Goal: Task Accomplishment & Management: Use online tool/utility

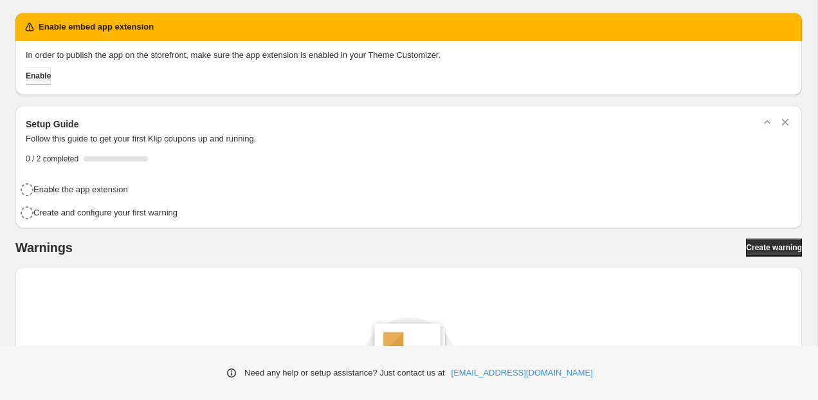
click at [48, 75] on span "Enable" at bounding box center [38, 76] width 25 height 10
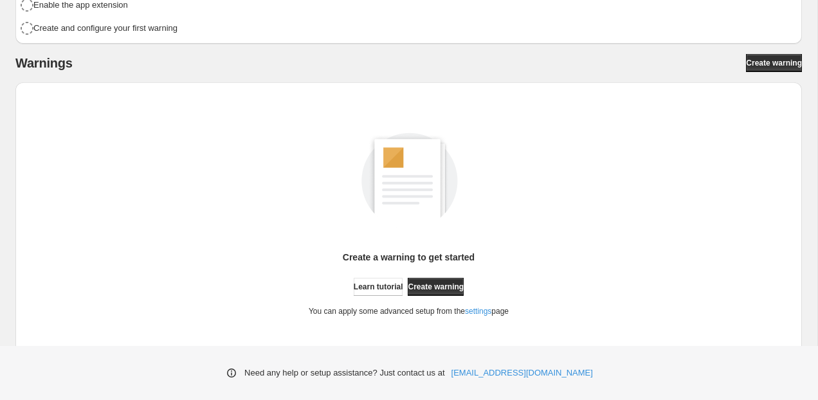
scroll to position [144, 0]
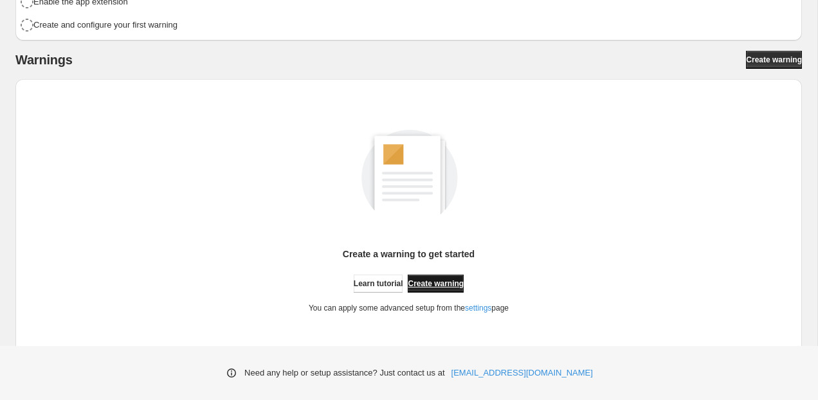
click at [446, 275] on link "Create warning" at bounding box center [436, 284] width 56 height 18
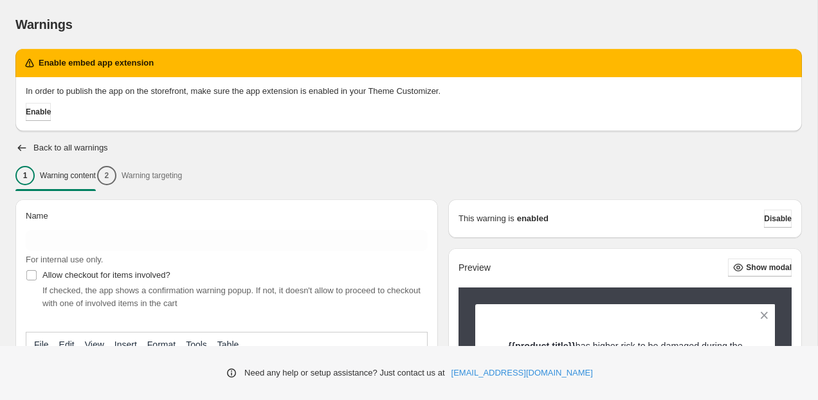
click at [183, 177] on div "1 Warning content 2 Warning targeting" at bounding box center [408, 175] width 787 height 27
click at [131, 172] on div "1 Warning content 2 Warning targeting" at bounding box center [408, 175] width 787 height 27
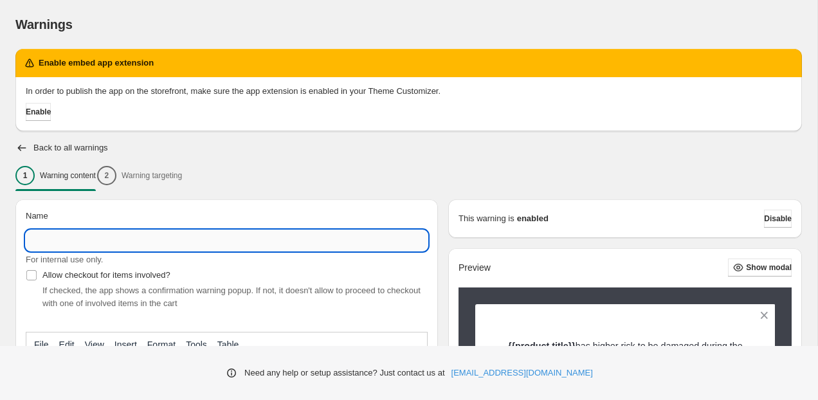
click at [164, 237] on input "Name" at bounding box center [227, 240] width 402 height 21
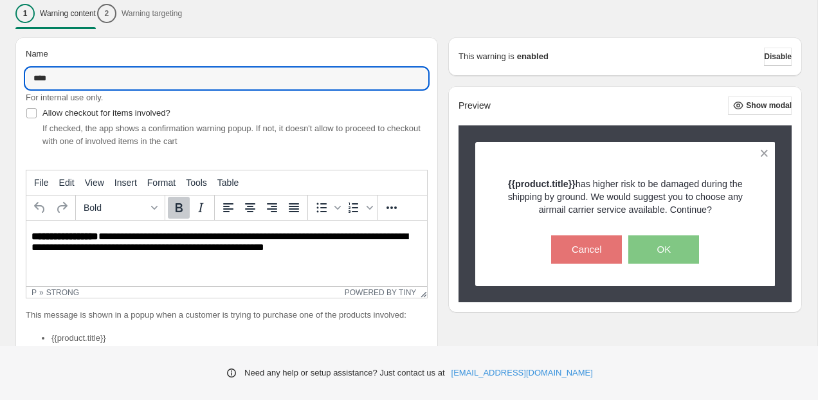
scroll to position [187, 0]
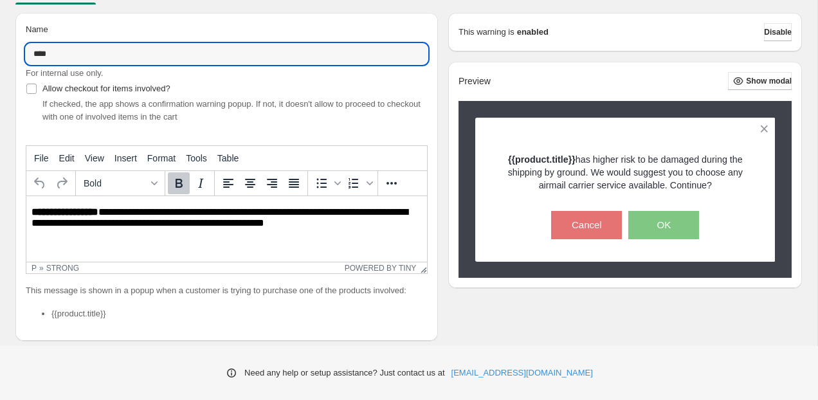
type input "****"
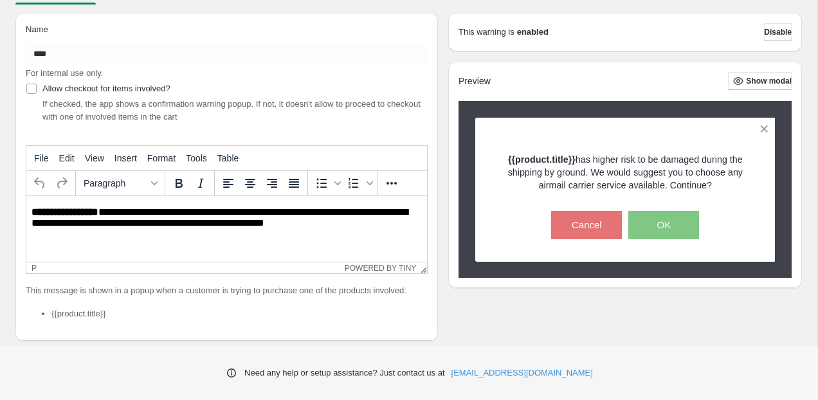
click at [334, 210] on p "**********" at bounding box center [227, 218] width 390 height 24
drag, startPoint x: 335, startPoint y: 230, endPoint x: 39, endPoint y: 210, distance: 295.9
click at [39, 210] on html "**********" at bounding box center [226, 218] width 401 height 44
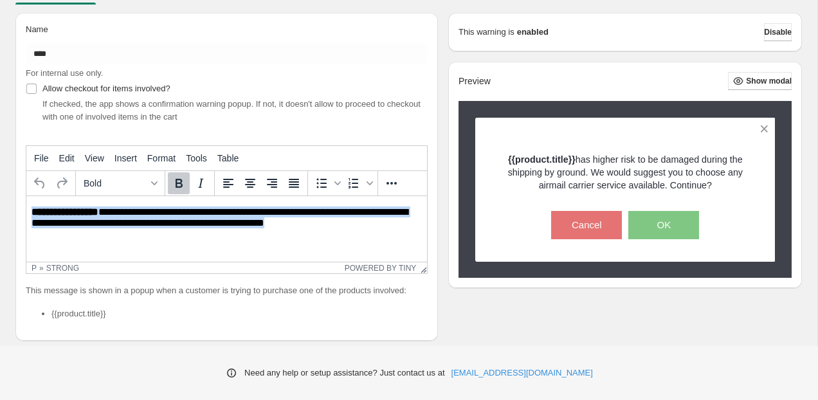
drag, startPoint x: 335, startPoint y: 226, endPoint x: -6, endPoint y: 201, distance: 341.9
click at [26, 201] on html "**********" at bounding box center [226, 218] width 401 height 44
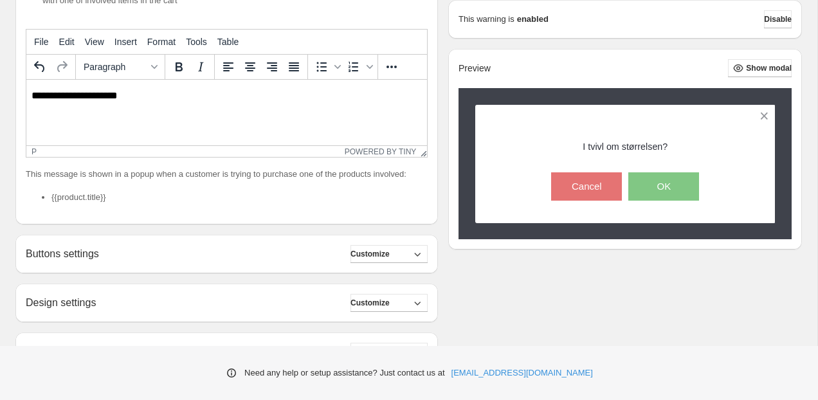
scroll to position [315, 0]
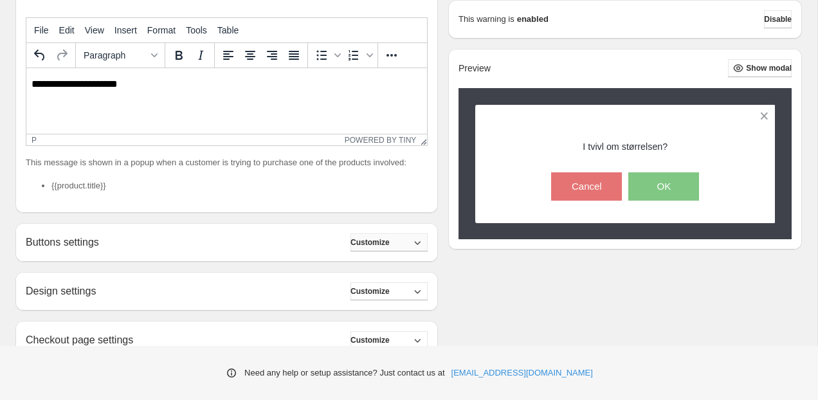
click at [388, 248] on span "Customize" at bounding box center [370, 242] width 39 height 10
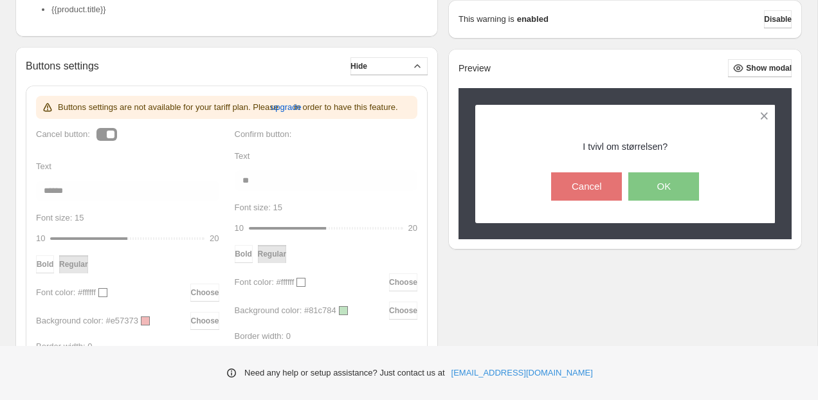
scroll to position [495, 0]
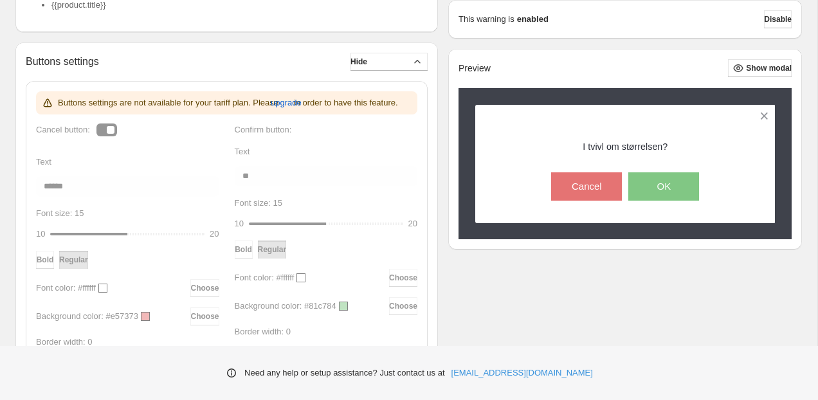
click at [106, 158] on div "Buttons settings are not available for your tariff plan. Please upgrade in orde…" at bounding box center [226, 266] width 381 height 350
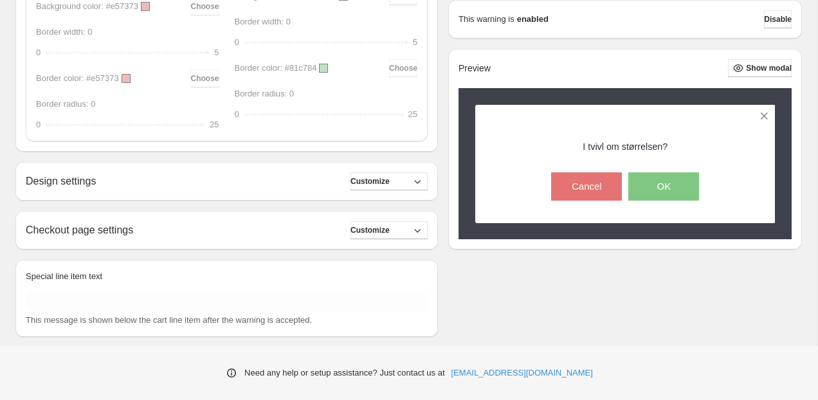
scroll to position [806, 0]
click at [302, 190] on div "Design settings Customize" at bounding box center [227, 181] width 402 height 18
click at [416, 187] on icon "button" at bounding box center [417, 180] width 13 height 13
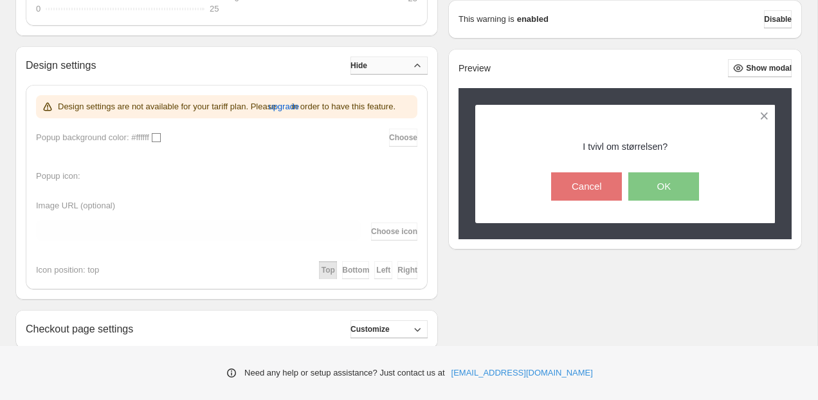
scroll to position [926, 0]
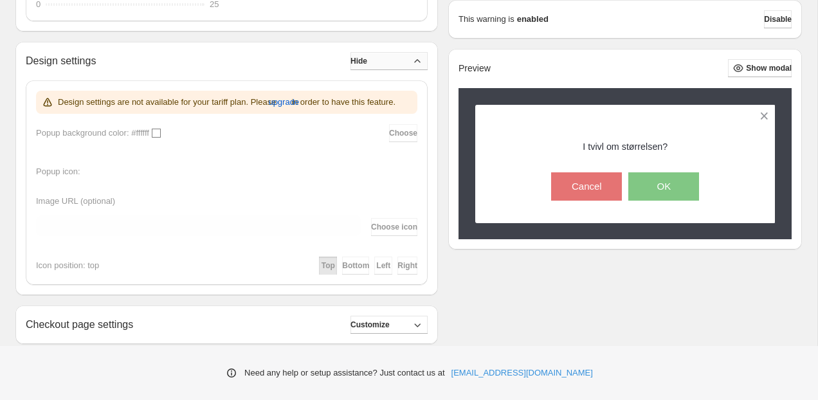
click at [421, 68] on icon "button" at bounding box center [417, 61] width 13 height 13
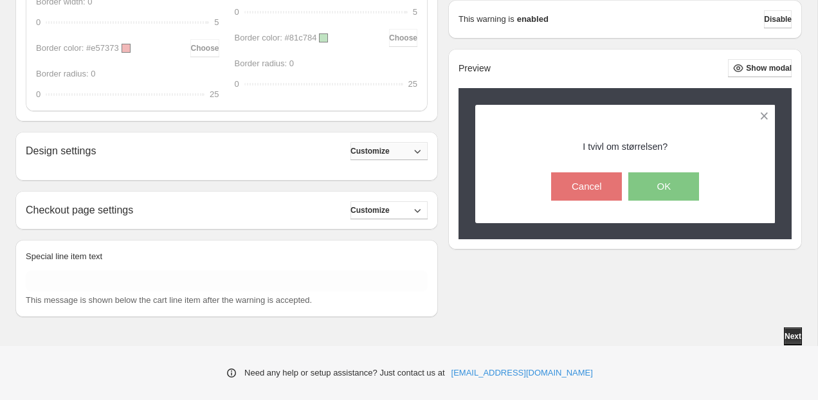
scroll to position [850, 0]
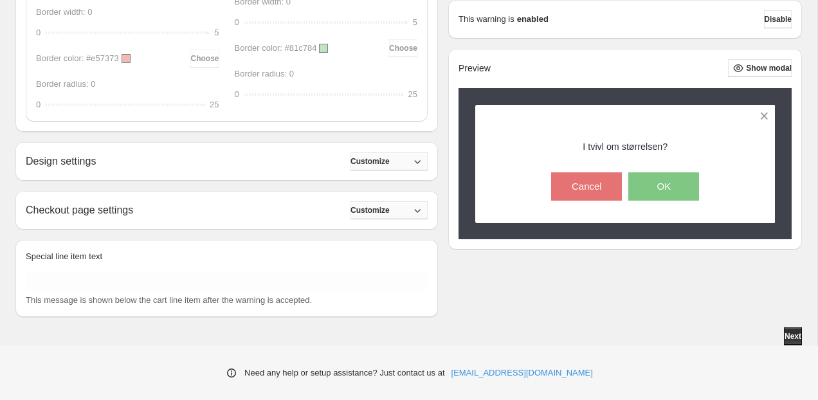
click at [390, 209] on span "Customize" at bounding box center [370, 210] width 39 height 10
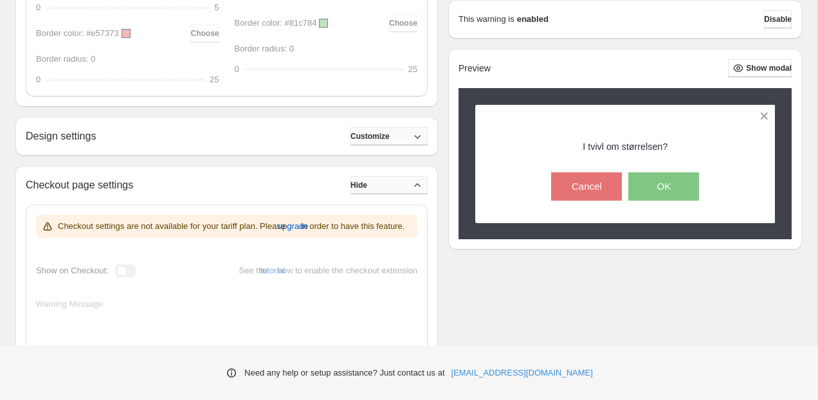
click at [396, 194] on button "Hide" at bounding box center [389, 185] width 77 height 18
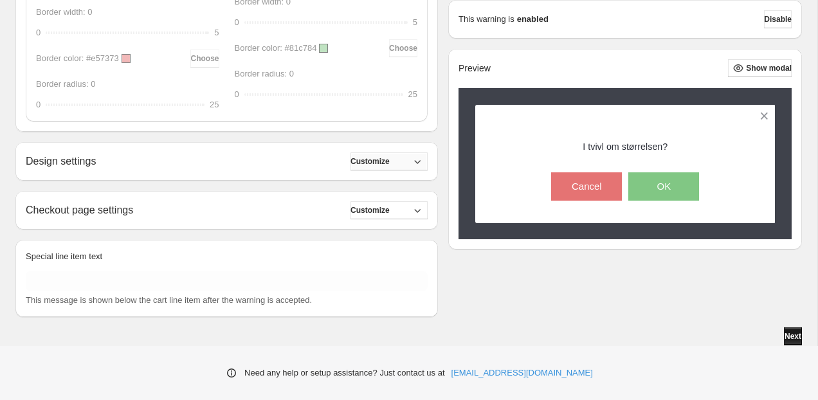
click at [793, 333] on span "Next" at bounding box center [793, 336] width 17 height 10
click at [794, 335] on span "Next" at bounding box center [793, 336] width 17 height 10
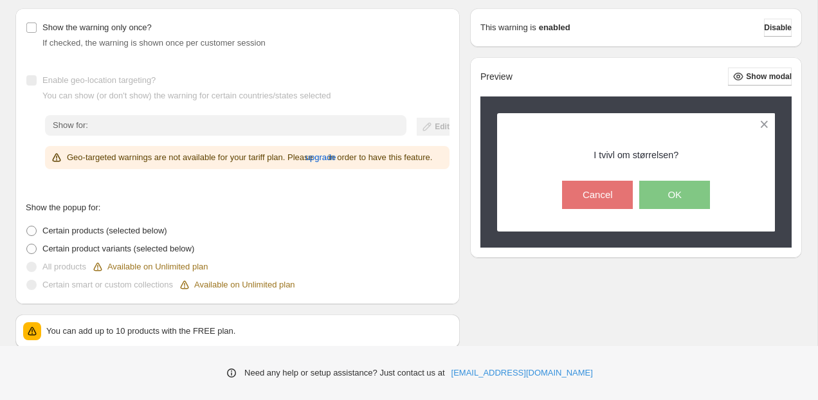
scroll to position [187, 0]
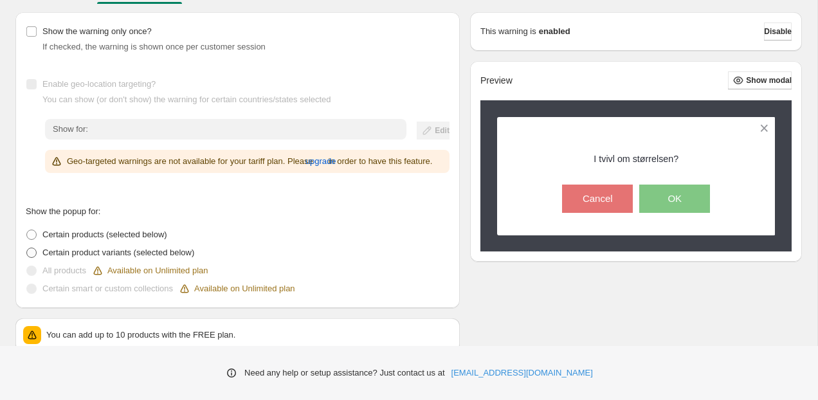
click at [34, 258] on span at bounding box center [31, 253] width 10 height 10
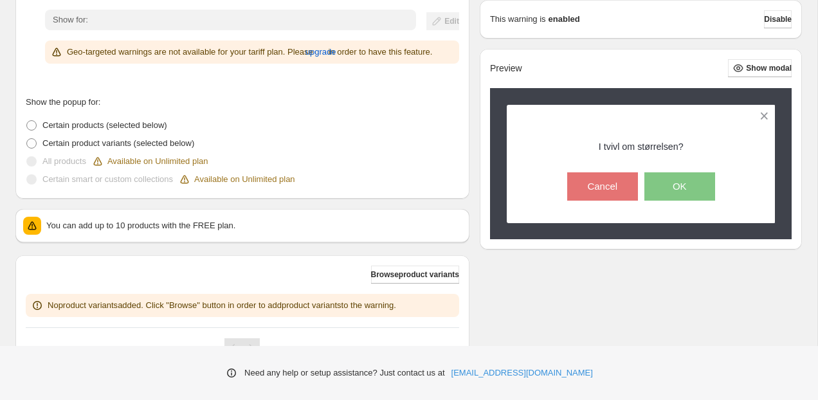
scroll to position [313, 0]
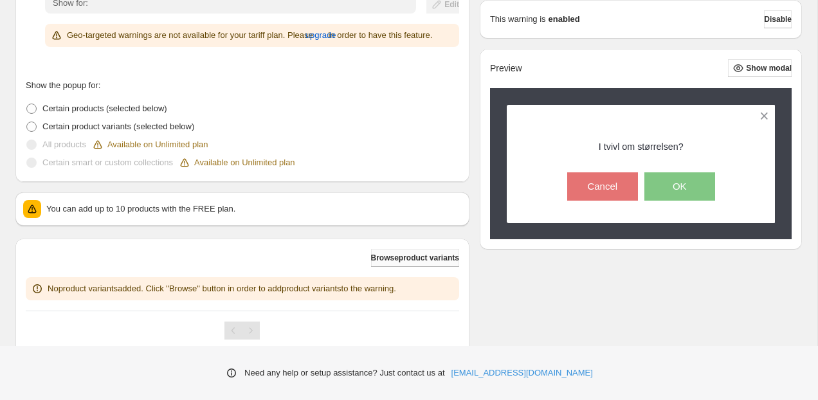
click at [401, 267] on button "Browse product variants" at bounding box center [415, 258] width 88 height 18
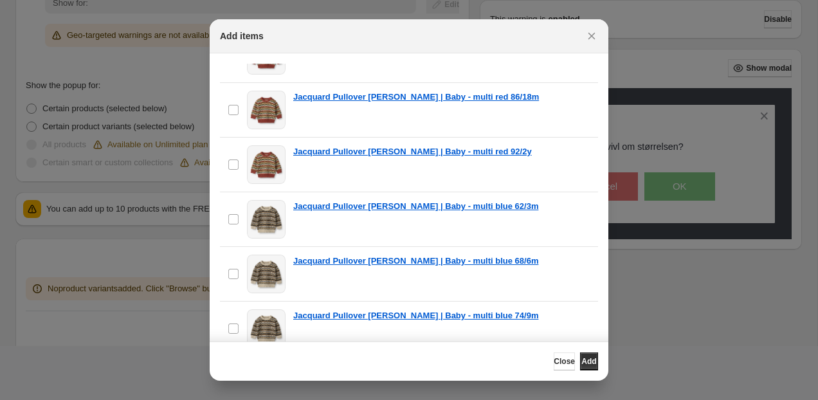
scroll to position [1262, 0]
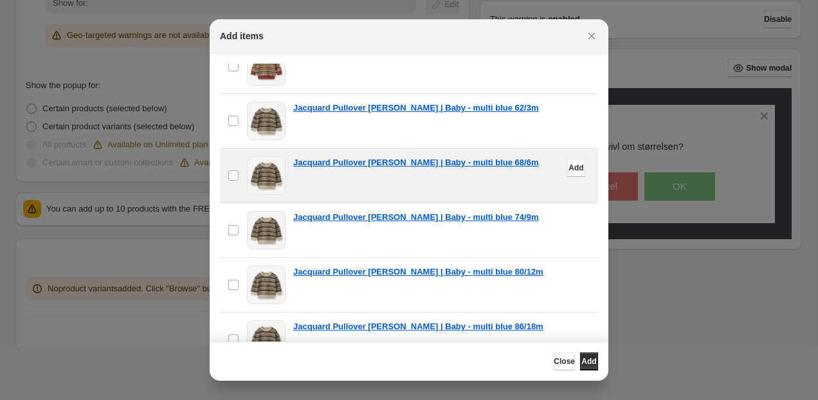
click at [257, 179] on span ":r2f:" at bounding box center [266, 175] width 39 height 39
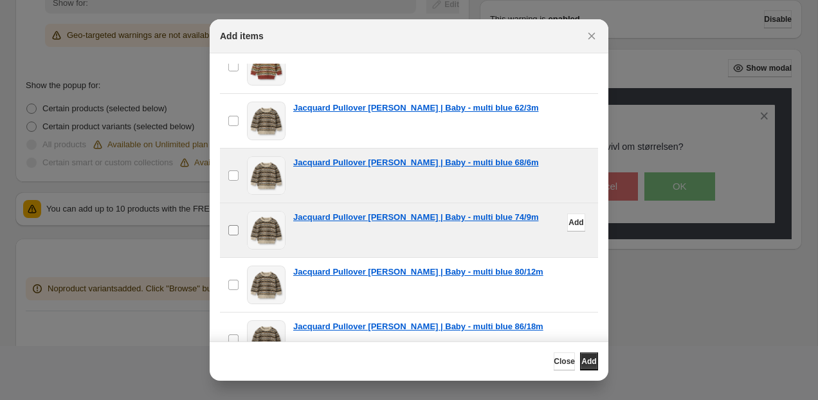
click at [238, 228] on span ":r2f:" at bounding box center [234, 231] width 12 height 12
click at [580, 356] on button "Add" at bounding box center [589, 362] width 18 height 18
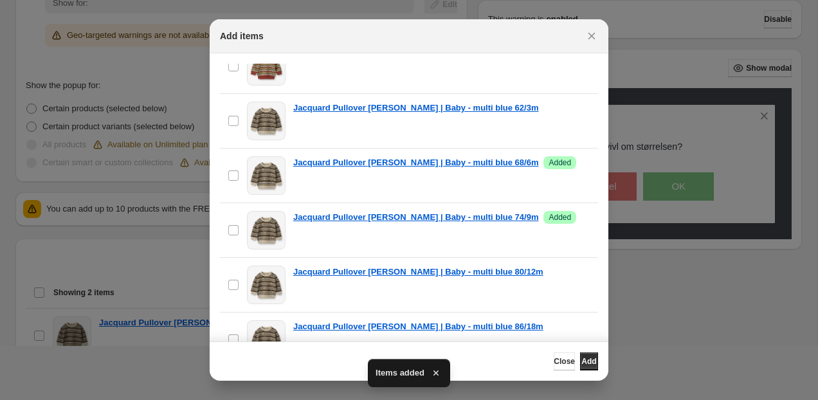
click at [116, 248] on div at bounding box center [409, 200] width 818 height 400
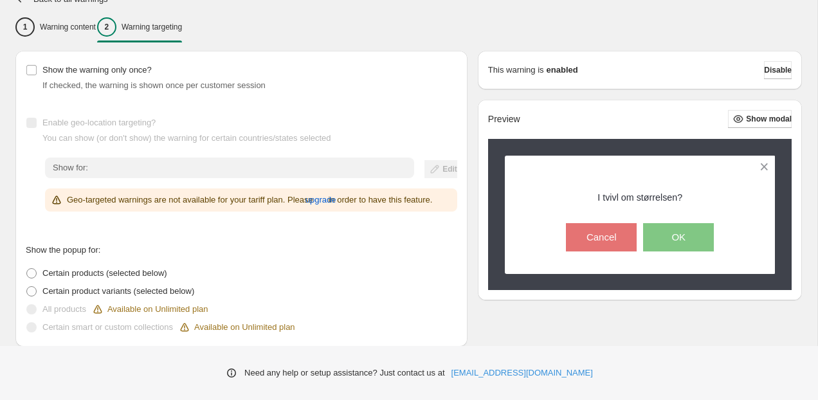
scroll to position [150, 0]
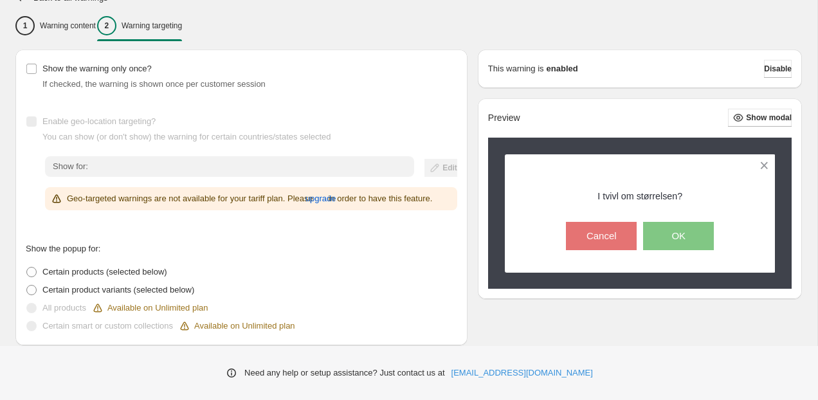
click at [756, 82] on div "This warning is enabled Disable" at bounding box center [640, 69] width 324 height 39
click at [764, 73] on span "Disable" at bounding box center [778, 69] width 28 height 10
click at [784, 64] on span "Disable" at bounding box center [778, 69] width 28 height 10
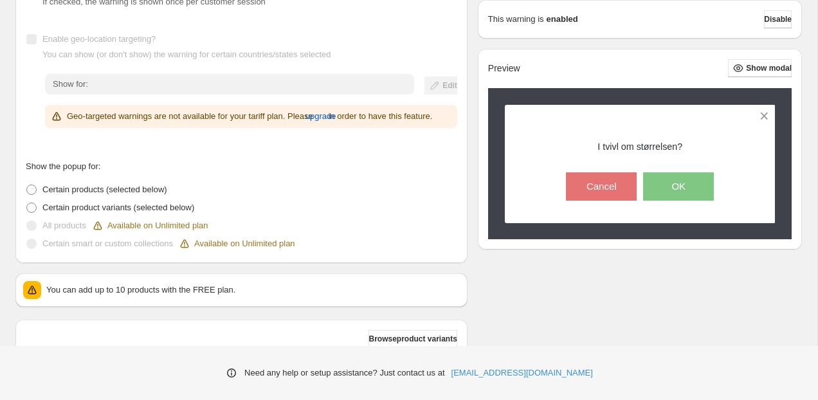
scroll to position [0, 0]
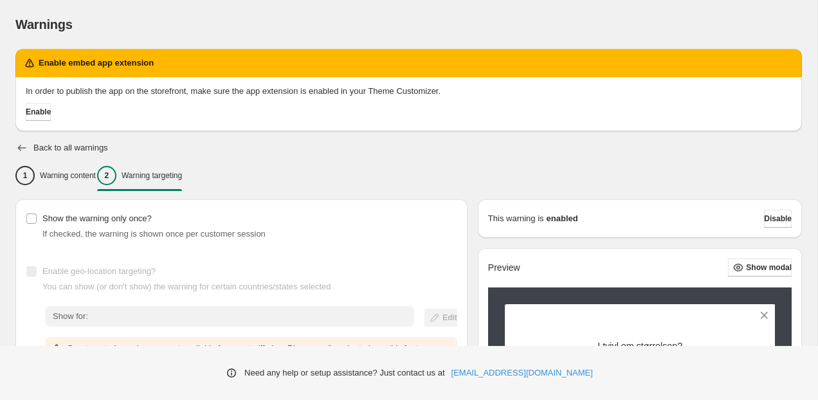
click at [24, 146] on icon "button" at bounding box center [21, 148] width 13 height 13
click at [771, 218] on span "Disable" at bounding box center [778, 219] width 28 height 10
click at [22, 145] on icon "button" at bounding box center [21, 148] width 13 height 13
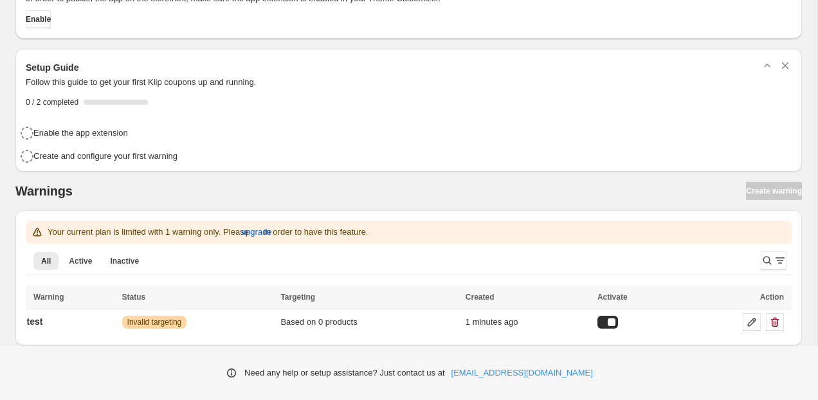
scroll to position [61, 0]
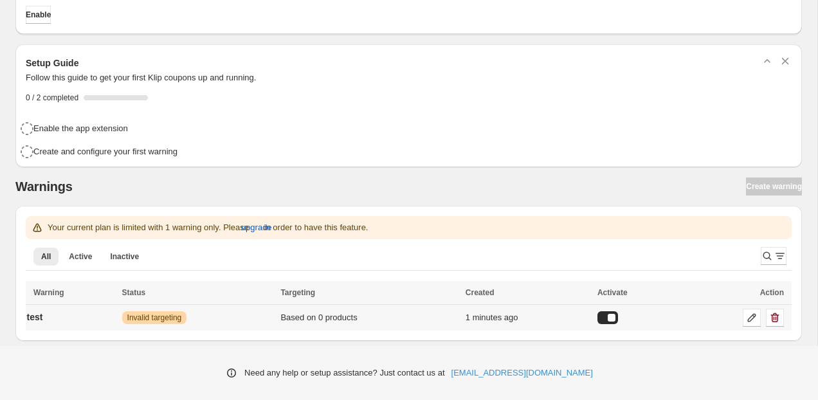
click at [609, 316] on div at bounding box center [608, 317] width 21 height 13
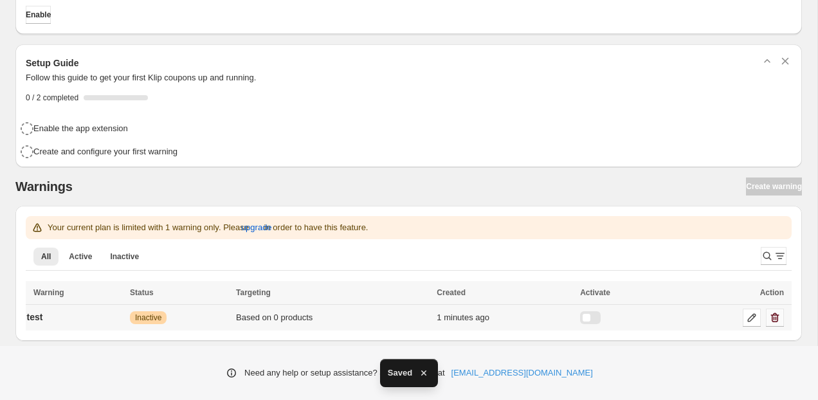
click at [775, 317] on icon "button" at bounding box center [775, 317] width 13 height 13
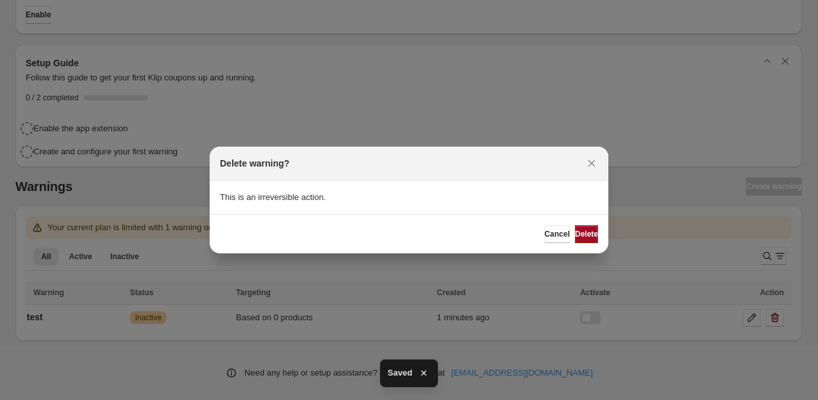
click at [578, 230] on span "Delete" at bounding box center [586, 234] width 23 height 10
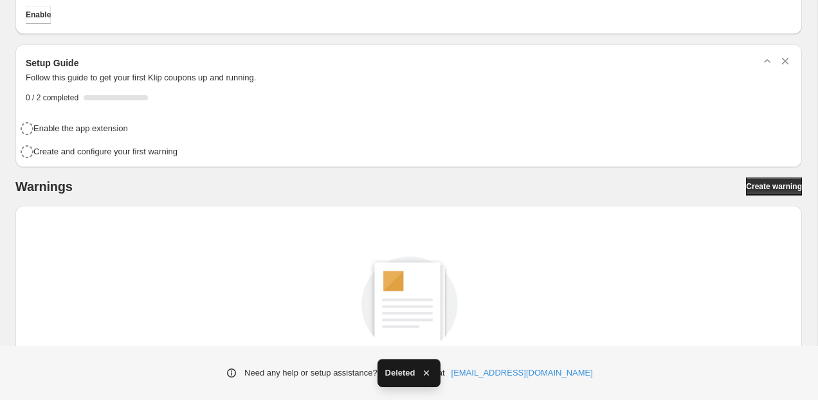
scroll to position [0, 0]
